Goal: Book appointment/travel/reservation: Book appointment/travel/reservation

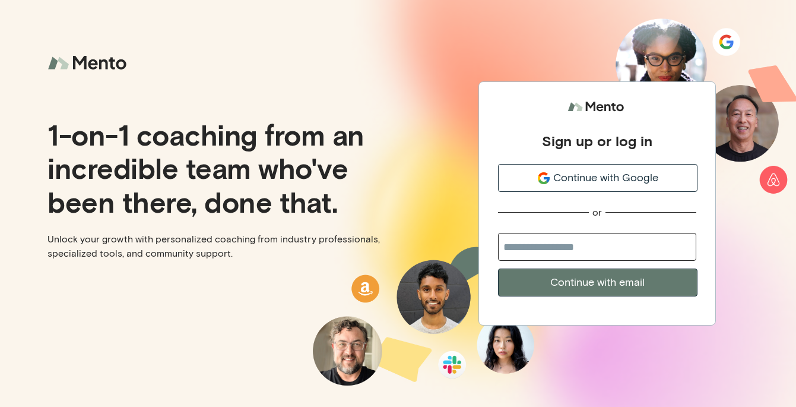
click at [575, 178] on span "Continue with Google" at bounding box center [605, 178] width 105 height 16
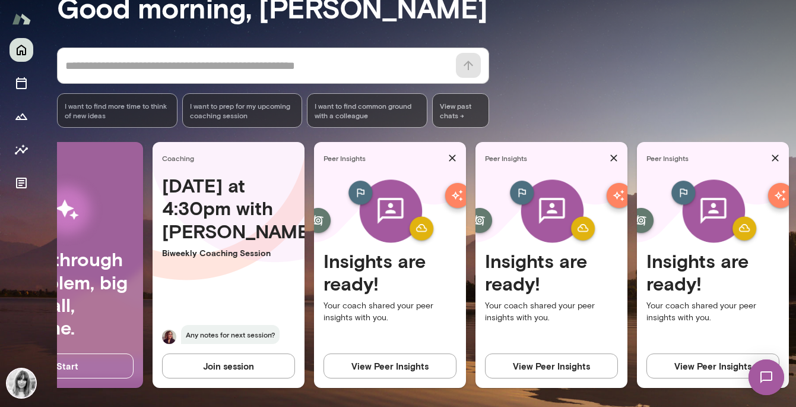
scroll to position [0, 92]
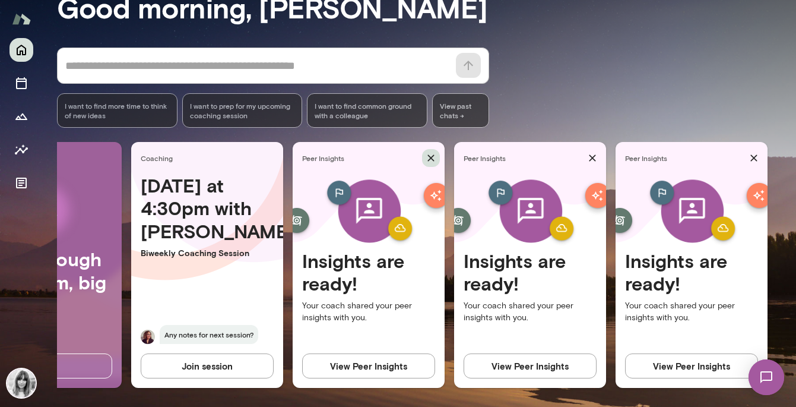
click at [427, 156] on icon "button" at bounding box center [431, 158] width 12 height 12
click at [433, 159] on icon "button" at bounding box center [431, 158] width 12 height 12
click at [597, 153] on icon "button" at bounding box center [593, 158] width 12 height 12
click at [756, 156] on icon "button" at bounding box center [754, 158] width 7 height 7
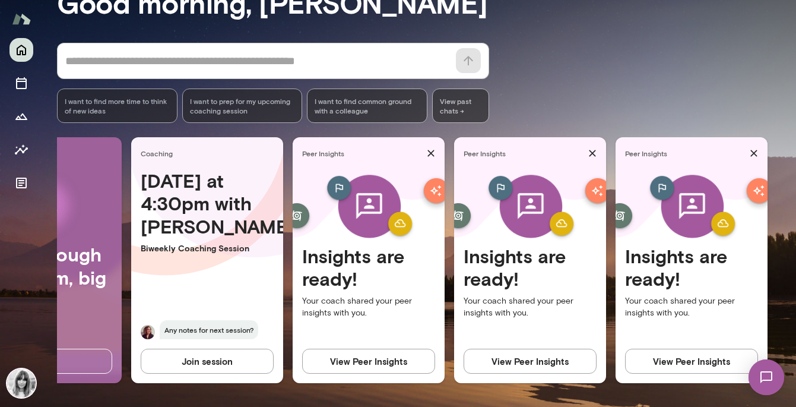
scroll to position [0, 0]
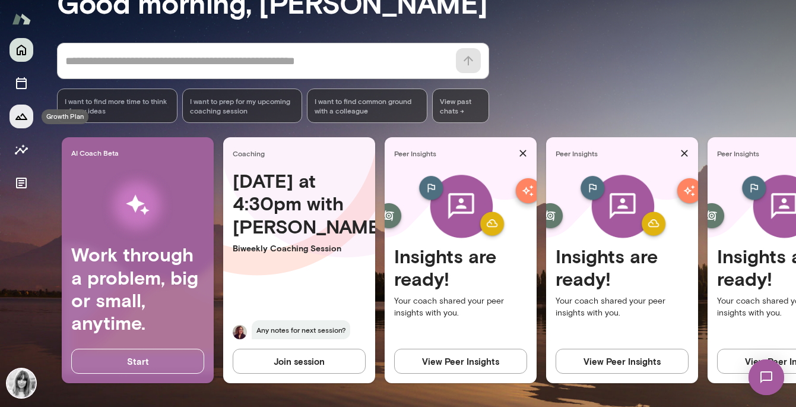
click at [21, 122] on icon "Growth Plan" at bounding box center [21, 116] width 14 height 14
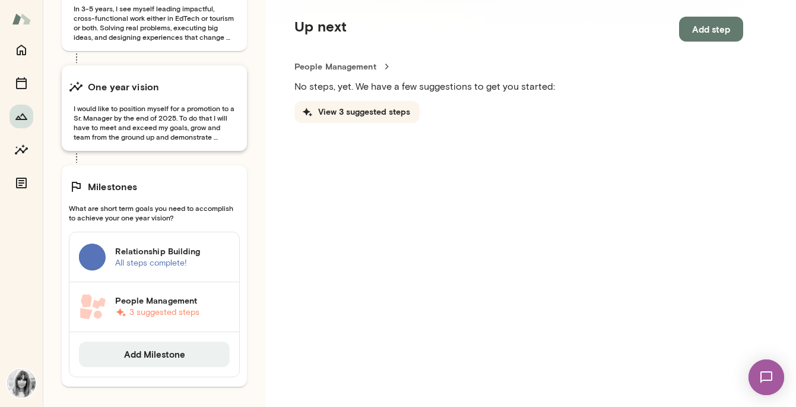
scroll to position [144, 0]
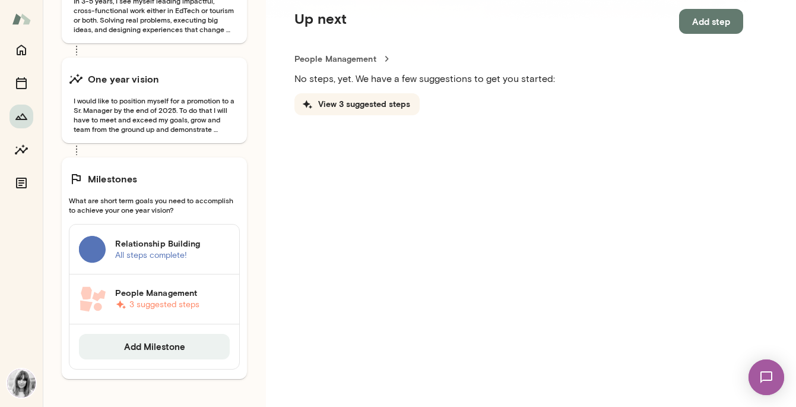
click at [182, 304] on p "3 suggested steps" at bounding box center [172, 305] width 115 height 12
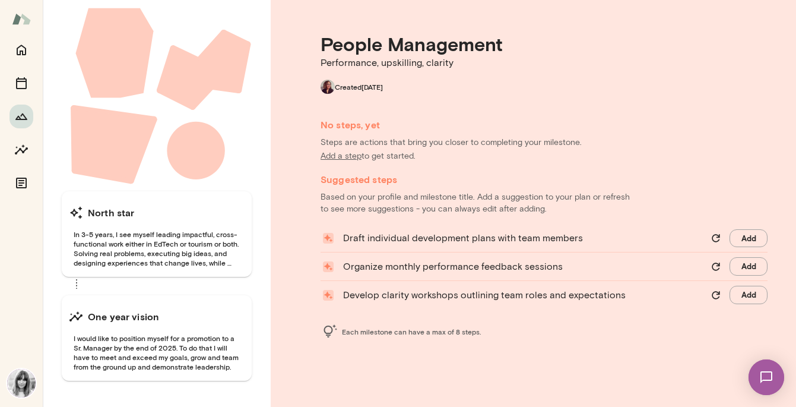
scroll to position [56, 0]
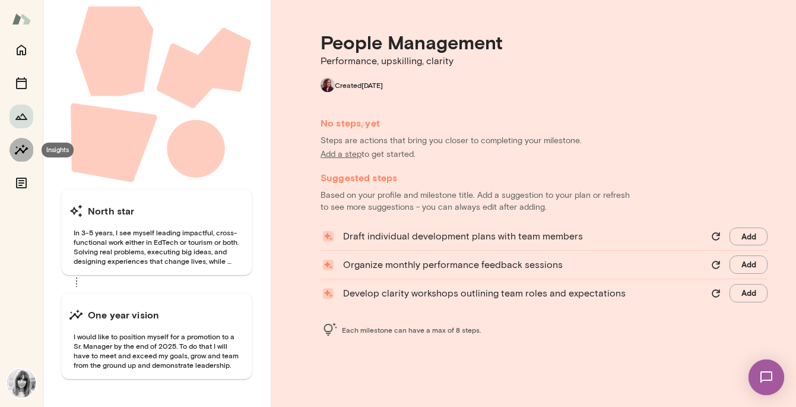
click at [23, 149] on icon "Insights" at bounding box center [21, 149] width 14 height 14
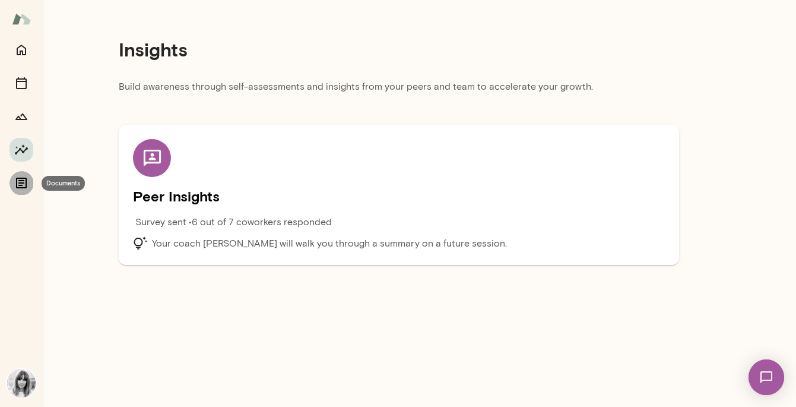
click at [22, 186] on icon "Documents" at bounding box center [21, 183] width 14 height 14
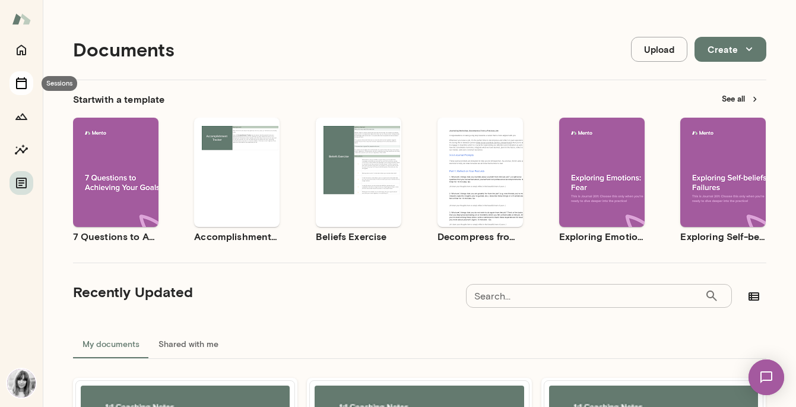
click at [23, 82] on icon "Sessions" at bounding box center [21, 83] width 14 height 14
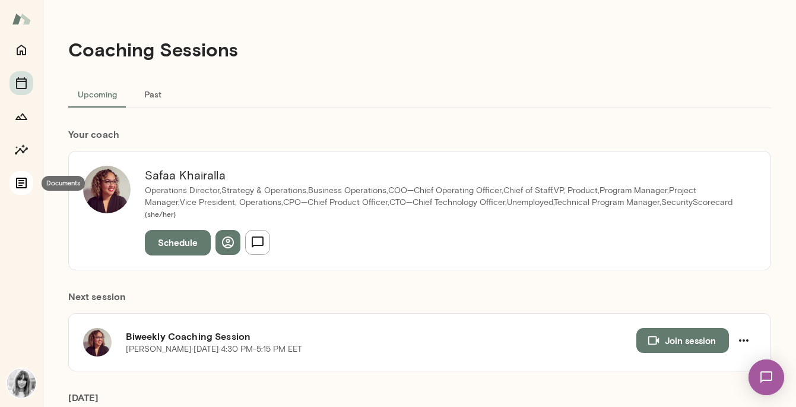
click at [23, 186] on icon "Documents" at bounding box center [21, 183] width 14 height 14
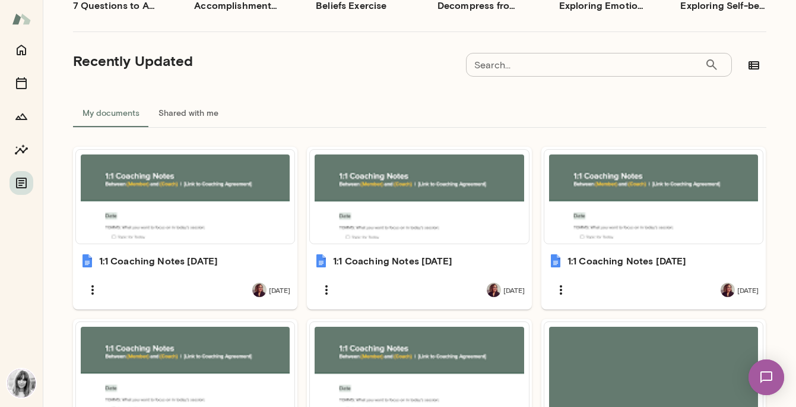
scroll to position [261, 0]
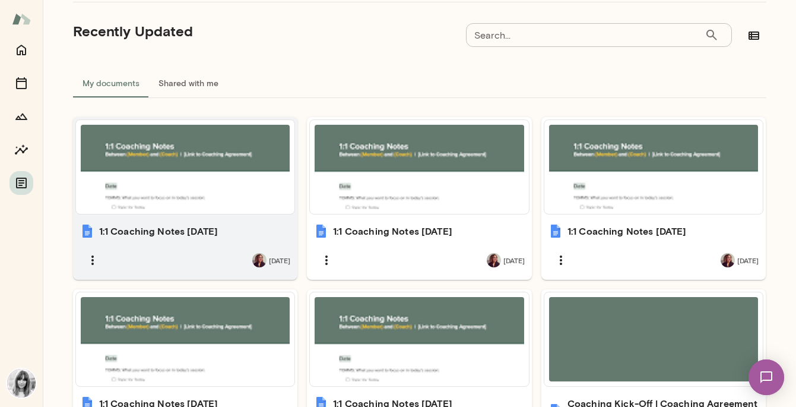
click at [232, 203] on div at bounding box center [186, 167] width 210 height 84
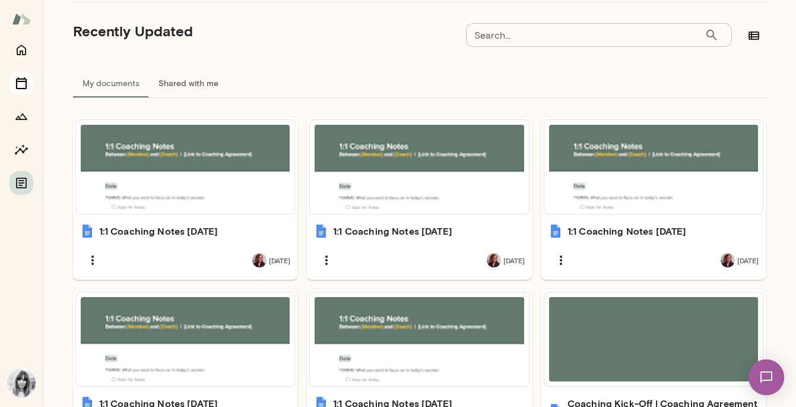
click at [17, 85] on icon "Sessions" at bounding box center [21, 83] width 11 height 12
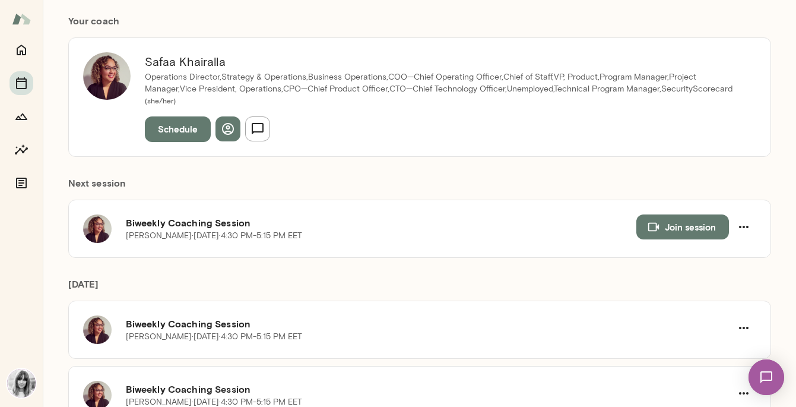
scroll to position [121, 0]
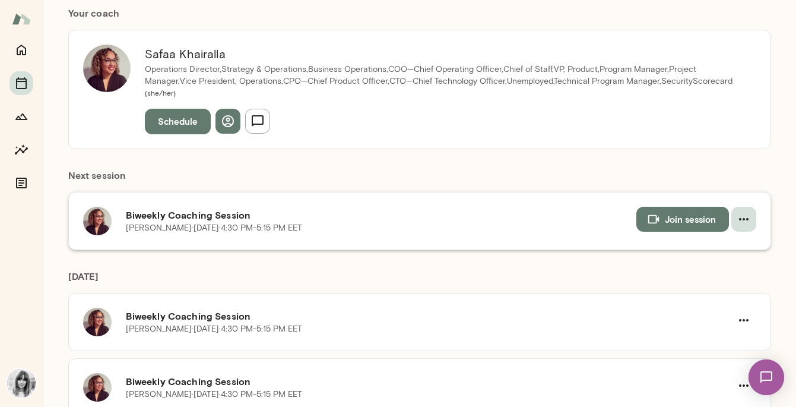
click at [737, 212] on icon "button" at bounding box center [744, 219] width 14 height 14
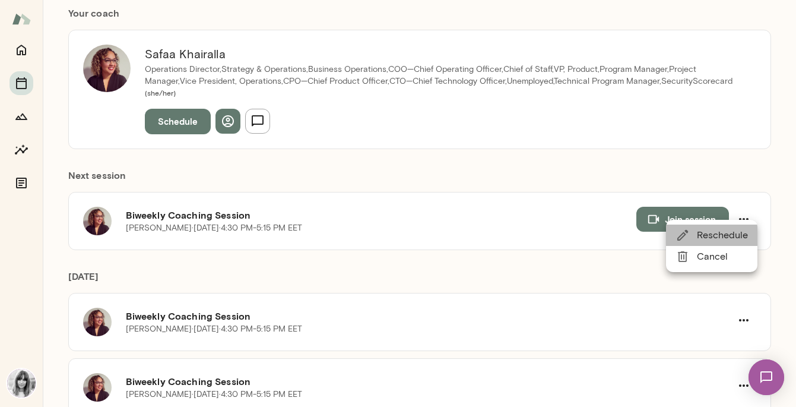
click at [711, 240] on span "Reschedule" at bounding box center [722, 235] width 51 height 14
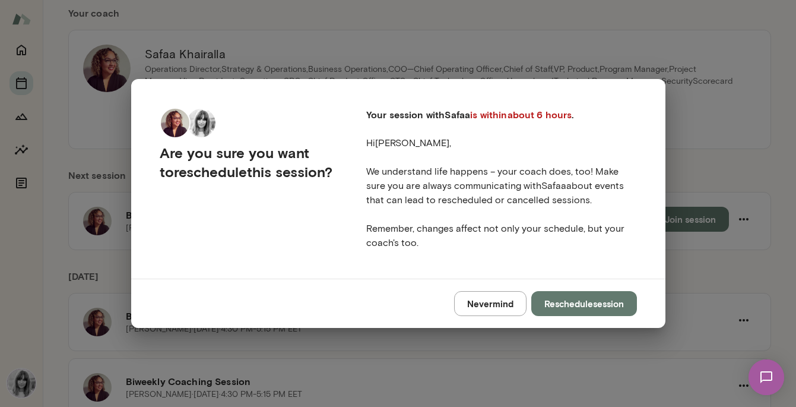
drag, startPoint x: 426, startPoint y: 174, endPoint x: 588, endPoint y: 236, distance: 174.0
click at [588, 236] on p "We understand life happens – your coach does, too! Make sure you are always com…" at bounding box center [501, 206] width 271 height 85
click at [600, 309] on button "Reschedule session" at bounding box center [584, 303] width 106 height 25
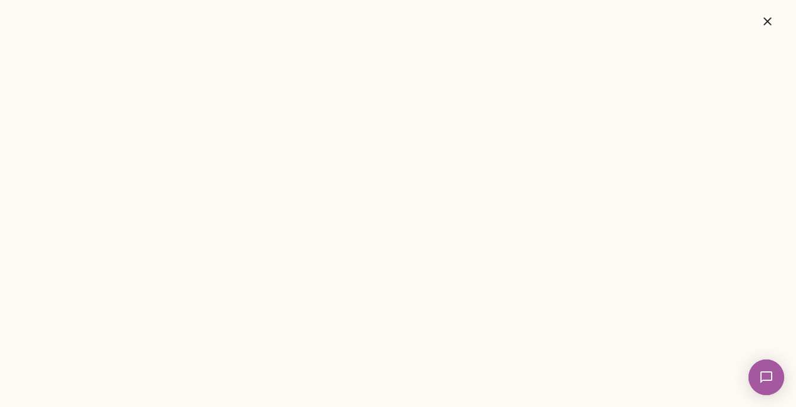
click at [778, 22] on button "button" at bounding box center [768, 21] width 38 height 24
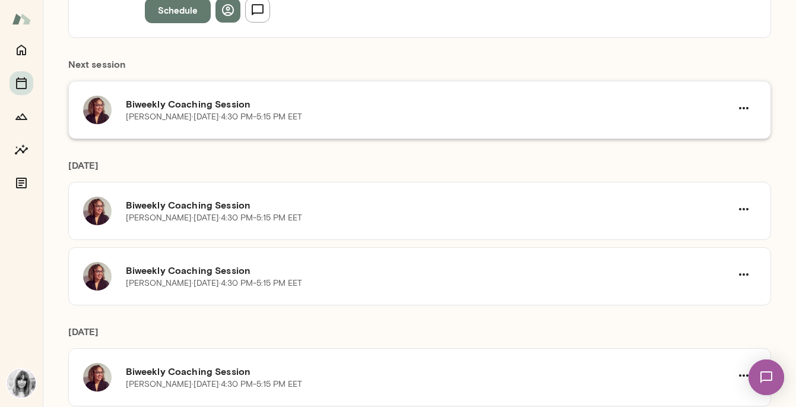
scroll to position [252, 0]
